Goal: Find specific page/section

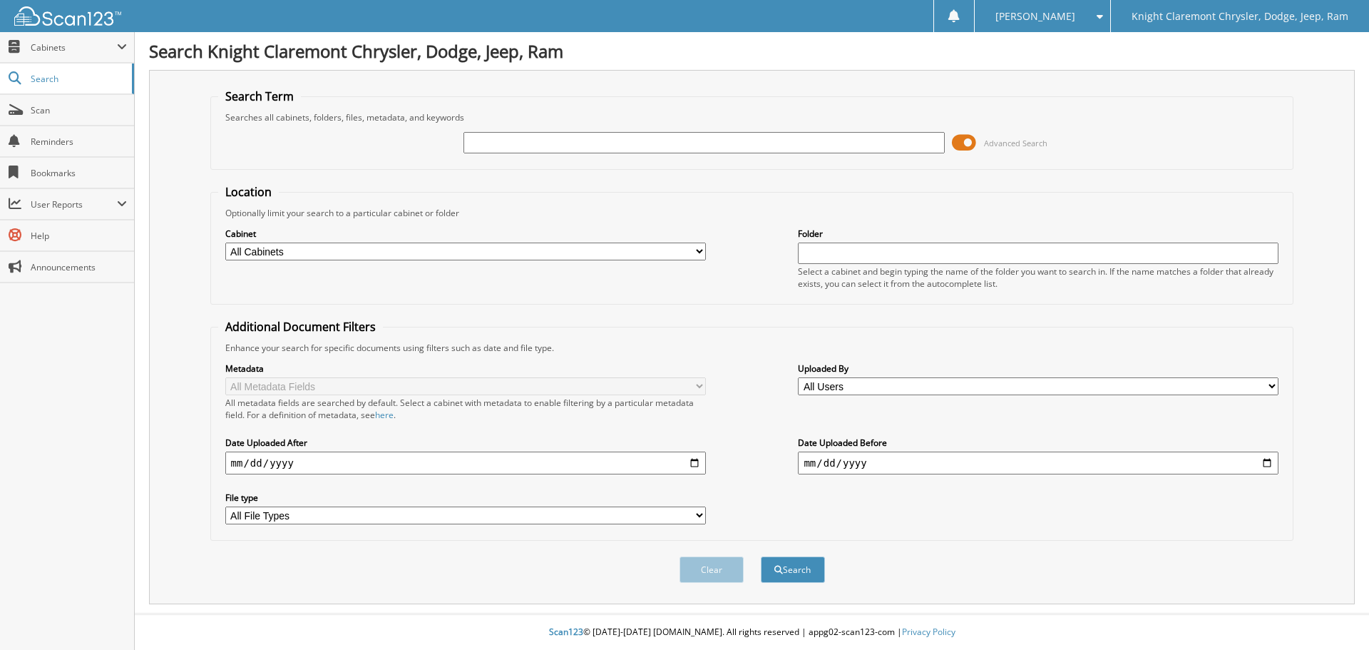
click at [573, 132] on input "text" at bounding box center [704, 142] width 481 height 21
type input "XT3983"
click at [761, 556] on button "Search" at bounding box center [793, 569] width 64 height 26
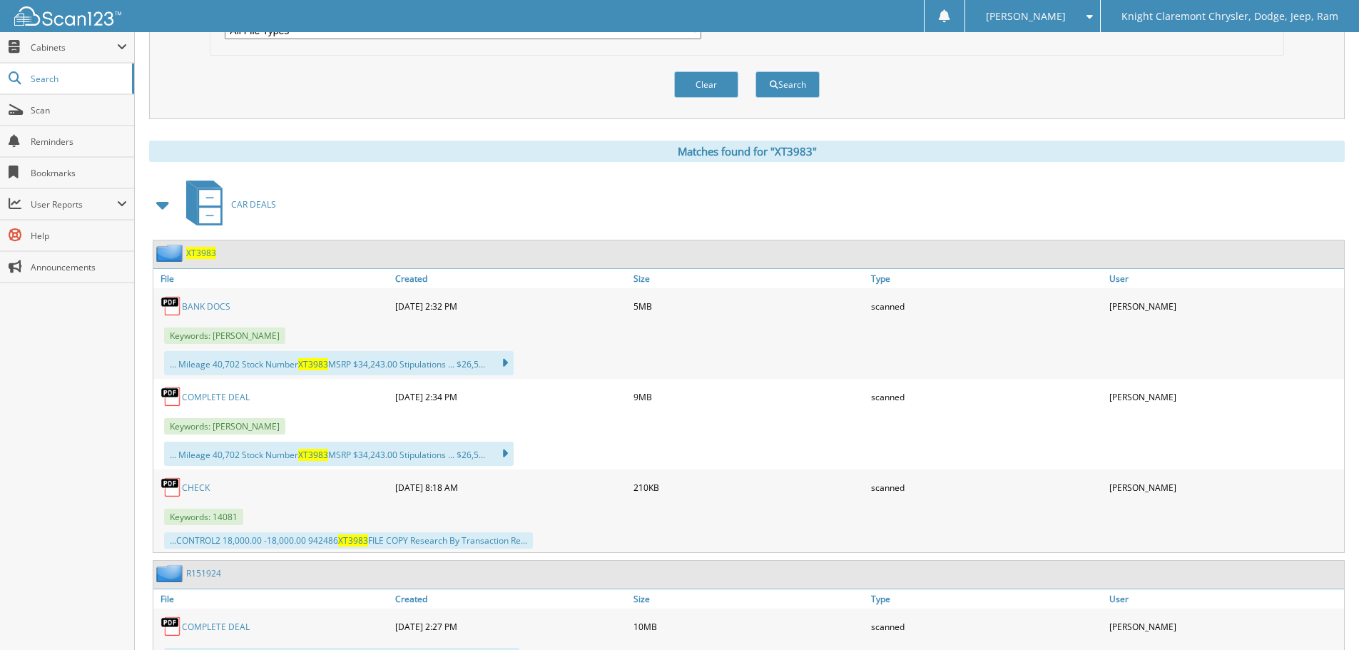
scroll to position [555, 0]
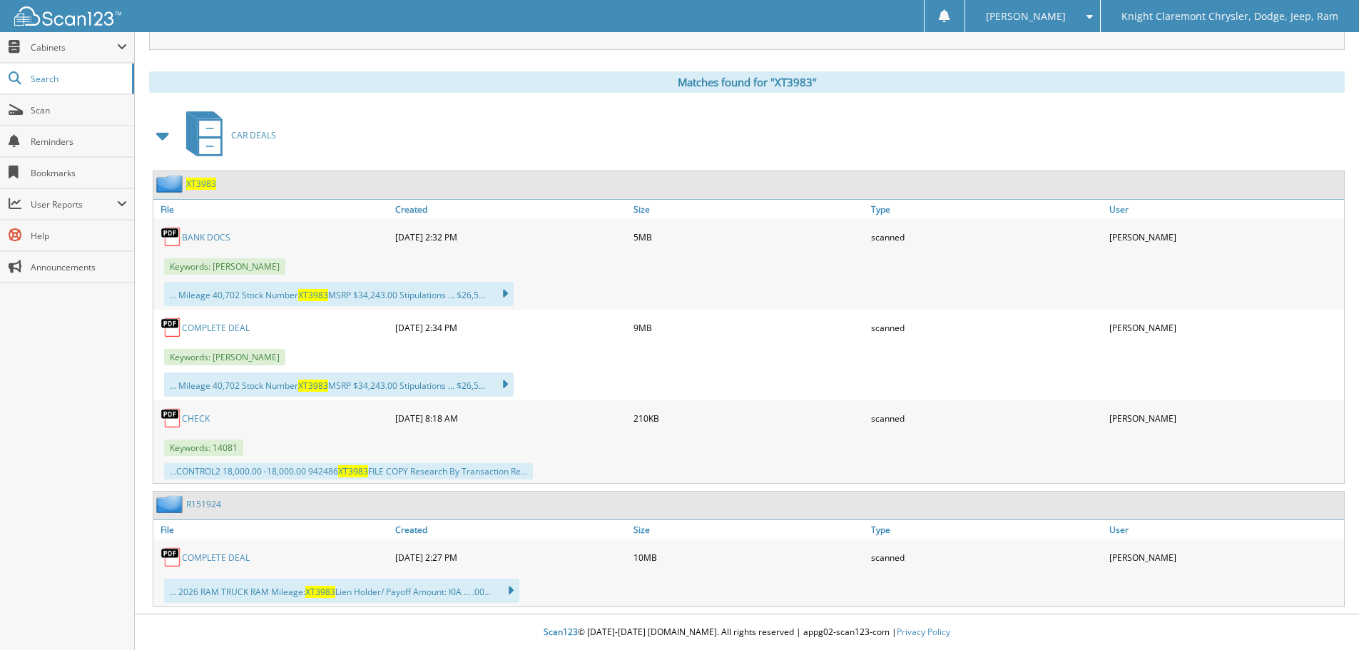
click at [205, 233] on link "BANK DOCS" at bounding box center [206, 237] width 48 height 12
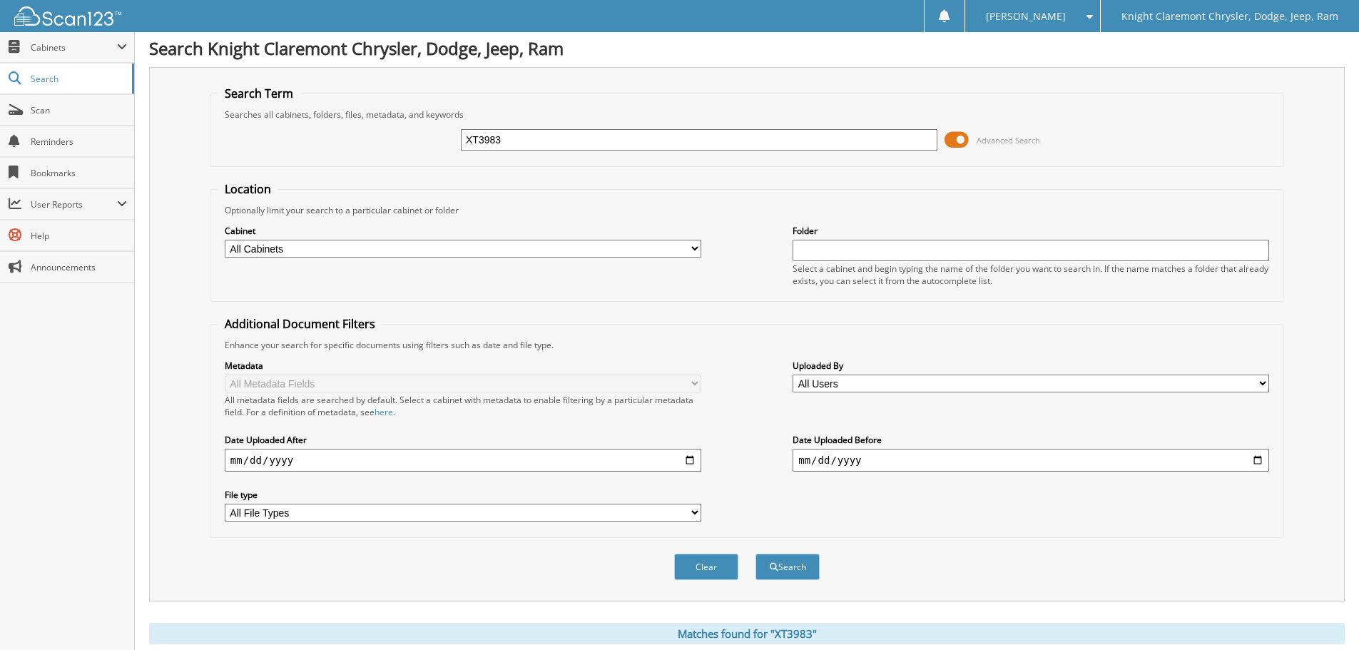
scroll to position [0, 0]
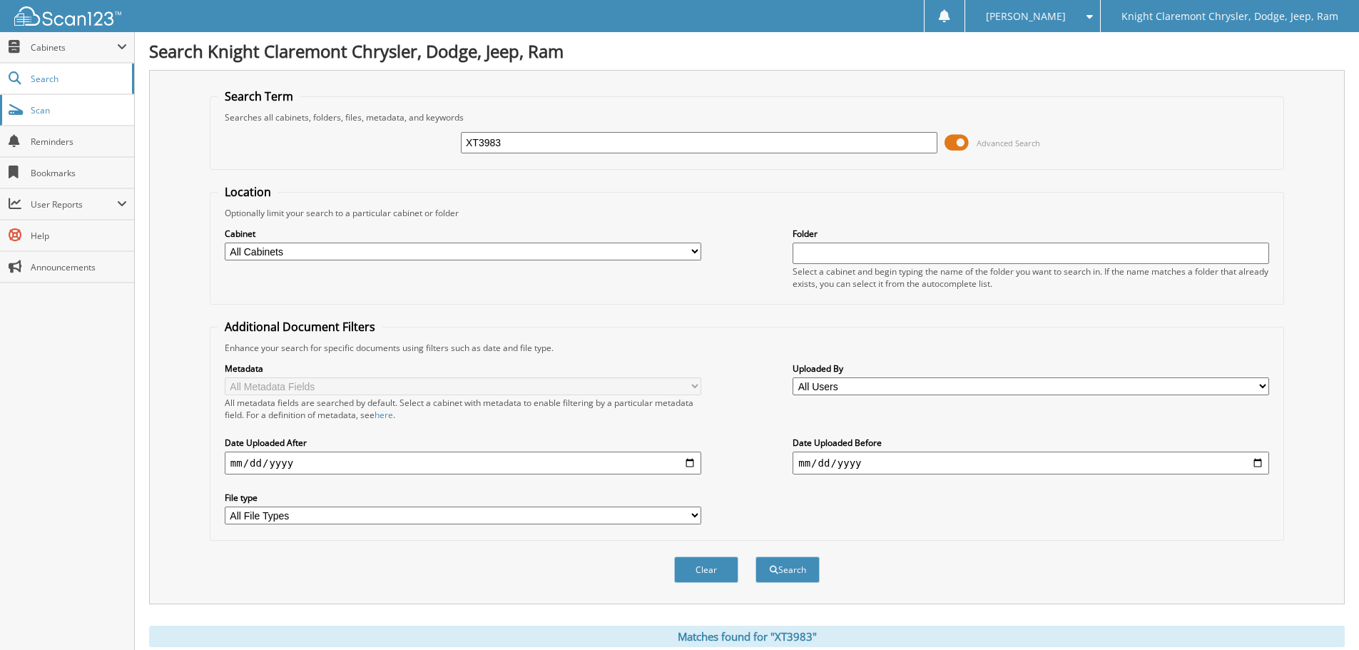
click at [78, 125] on link "Scan" at bounding box center [67, 110] width 134 height 31
